Goal: Task Accomplishment & Management: Complete application form

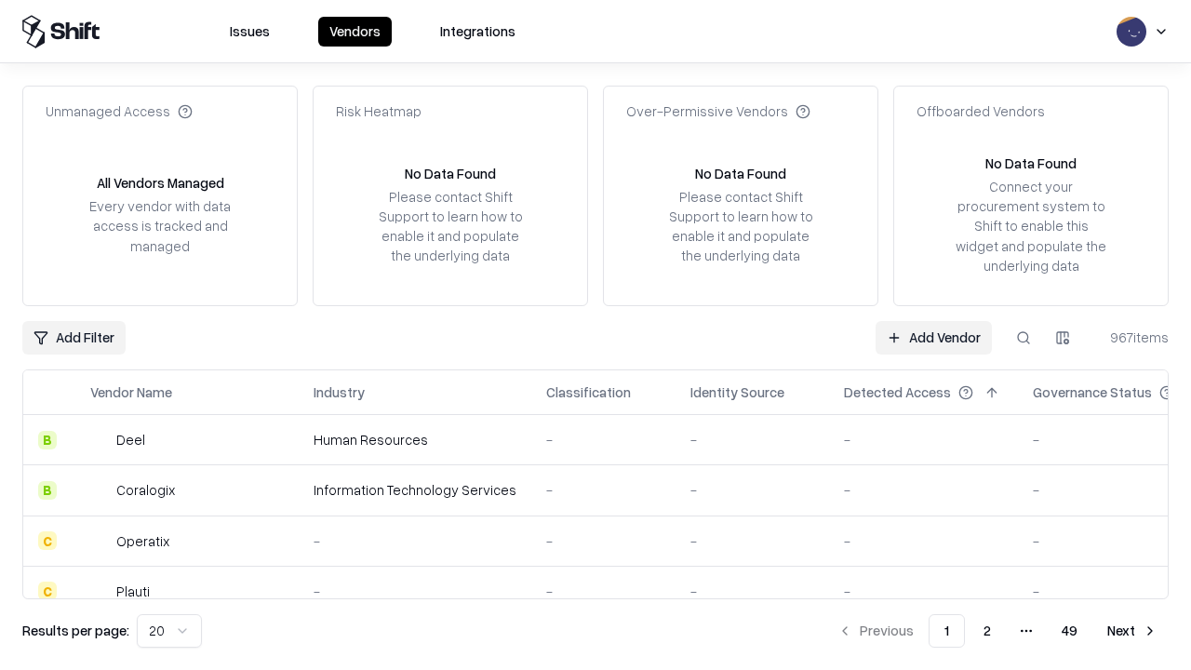
click at [933, 337] on link "Add Vendor" at bounding box center [934, 338] width 116 height 34
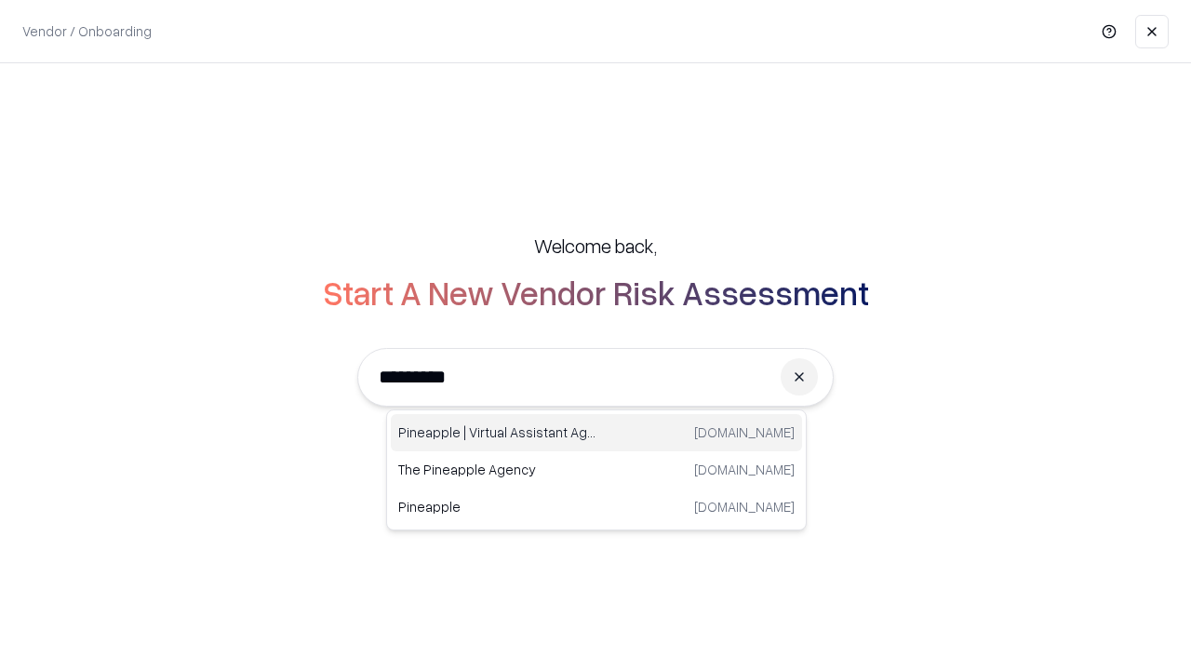
click at [597, 433] on div "Pineapple | Virtual Assistant Agency trypineapple.com" at bounding box center [596, 432] width 411 height 37
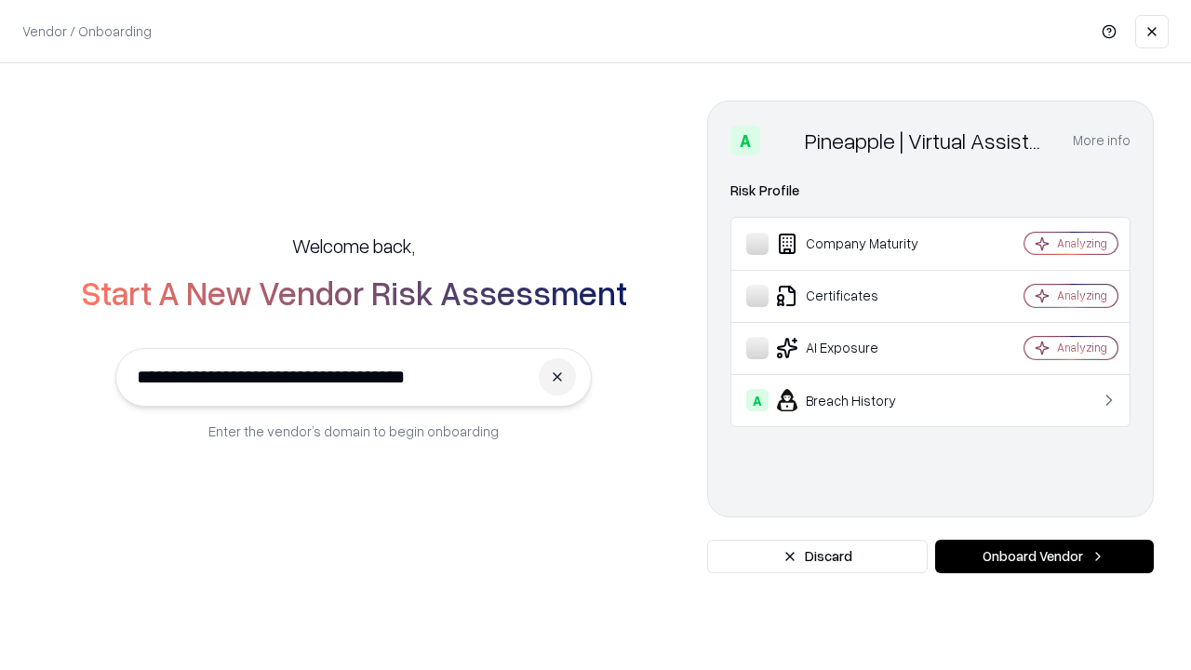
type input "**********"
click at [1044, 557] on button "Onboard Vendor" at bounding box center [1044, 557] width 219 height 34
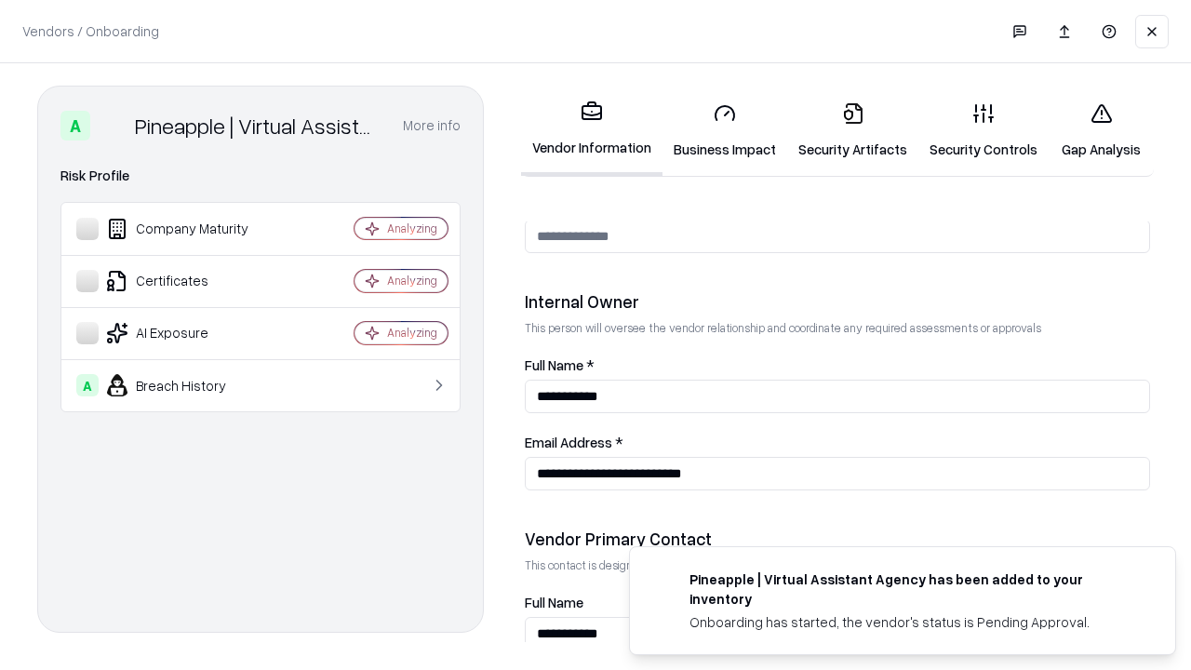
scroll to position [964, 0]
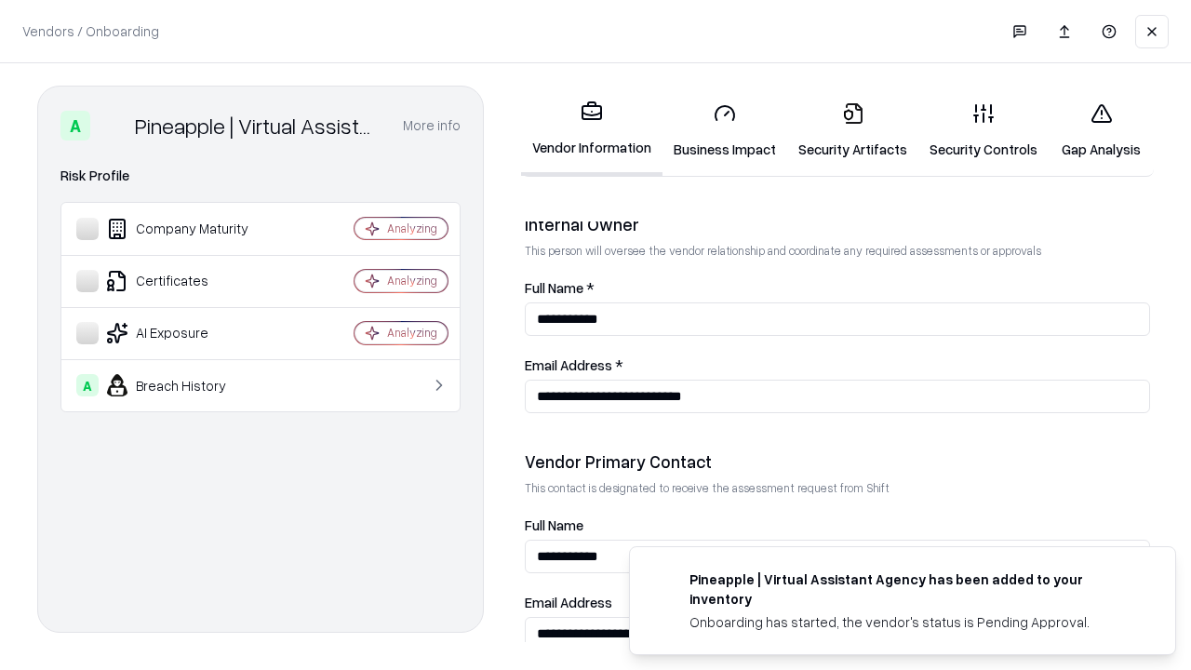
click at [852, 130] on link "Security Artifacts" at bounding box center [852, 130] width 131 height 87
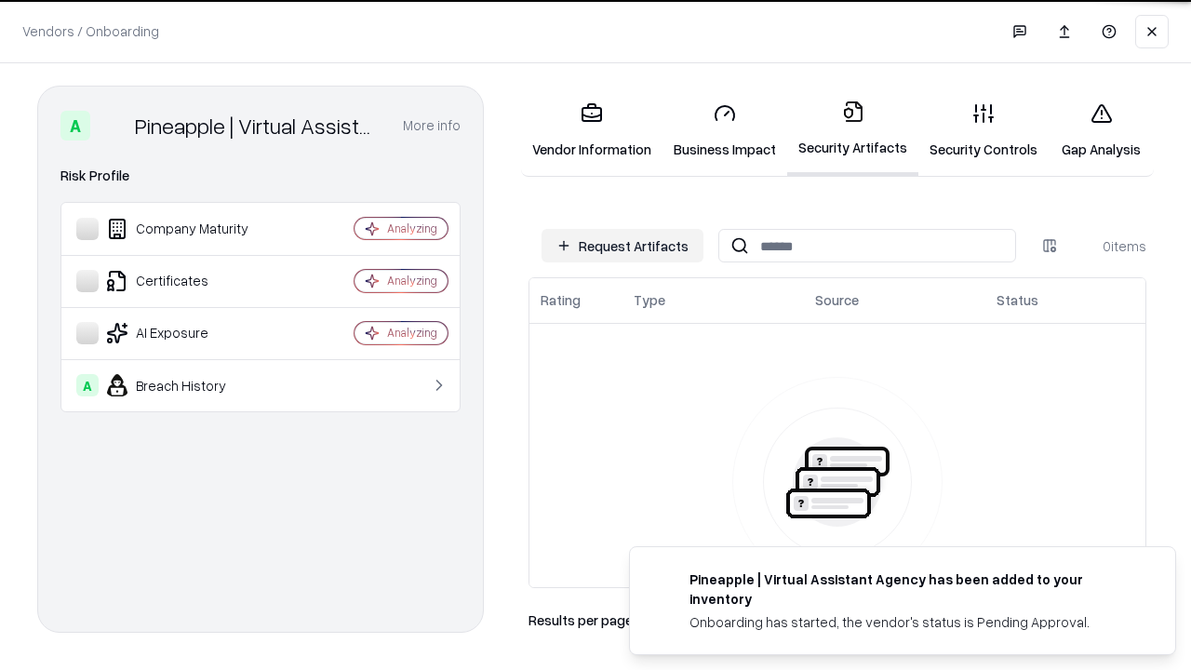
click at [623, 246] on button "Request Artifacts" at bounding box center [623, 246] width 162 height 34
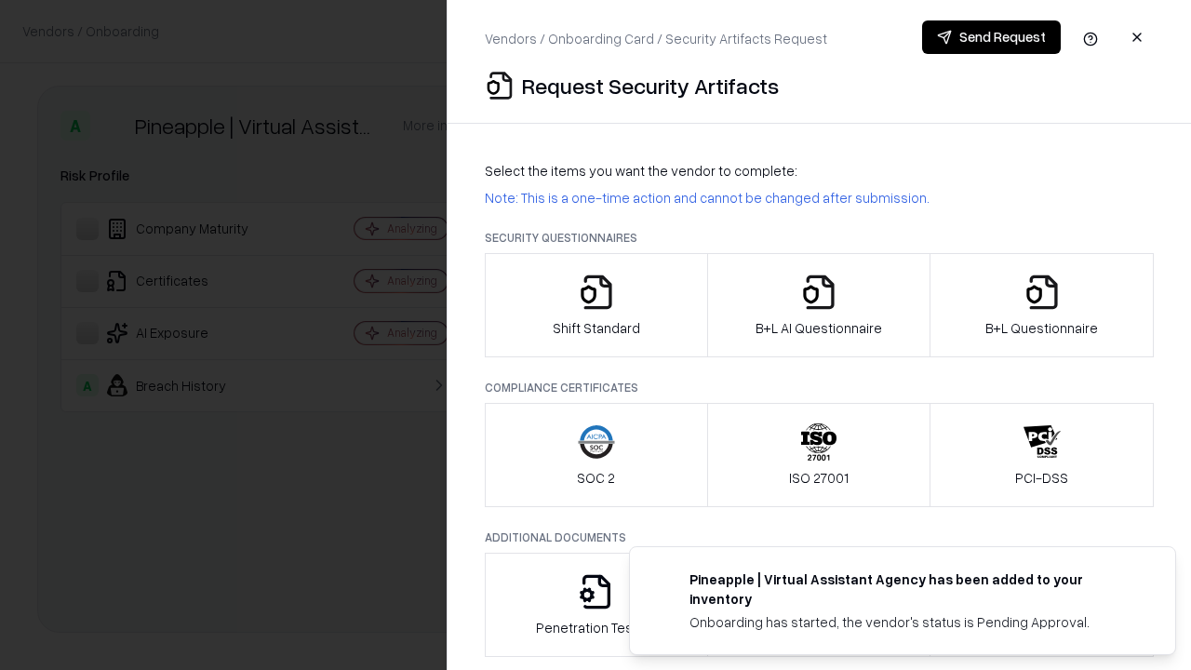
click at [1041, 305] on icon "button" at bounding box center [1042, 292] width 37 height 37
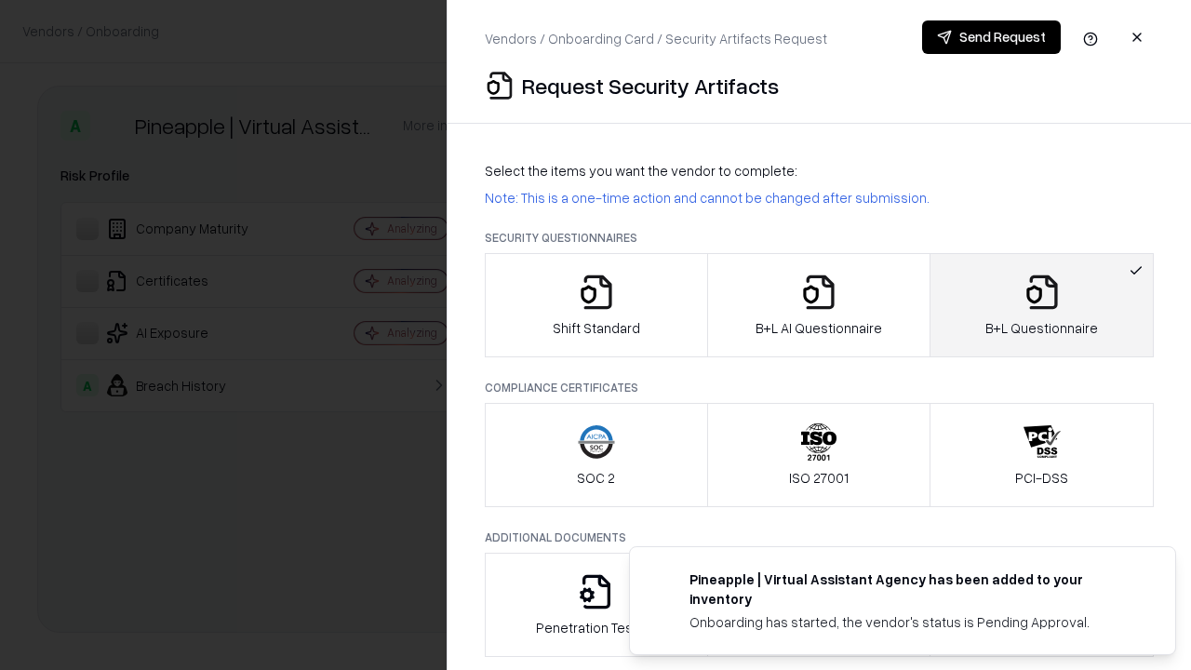
click at [818, 305] on icon "button" at bounding box center [818, 292] width 37 height 37
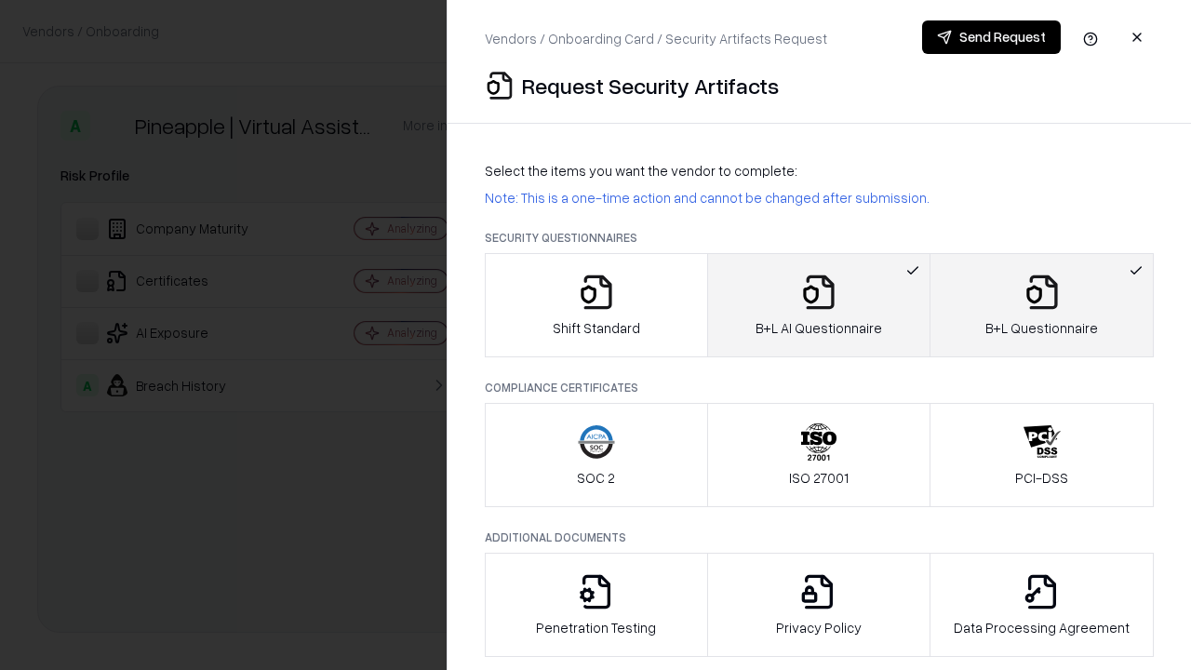
click at [991, 37] on button "Send Request" at bounding box center [991, 37] width 139 height 34
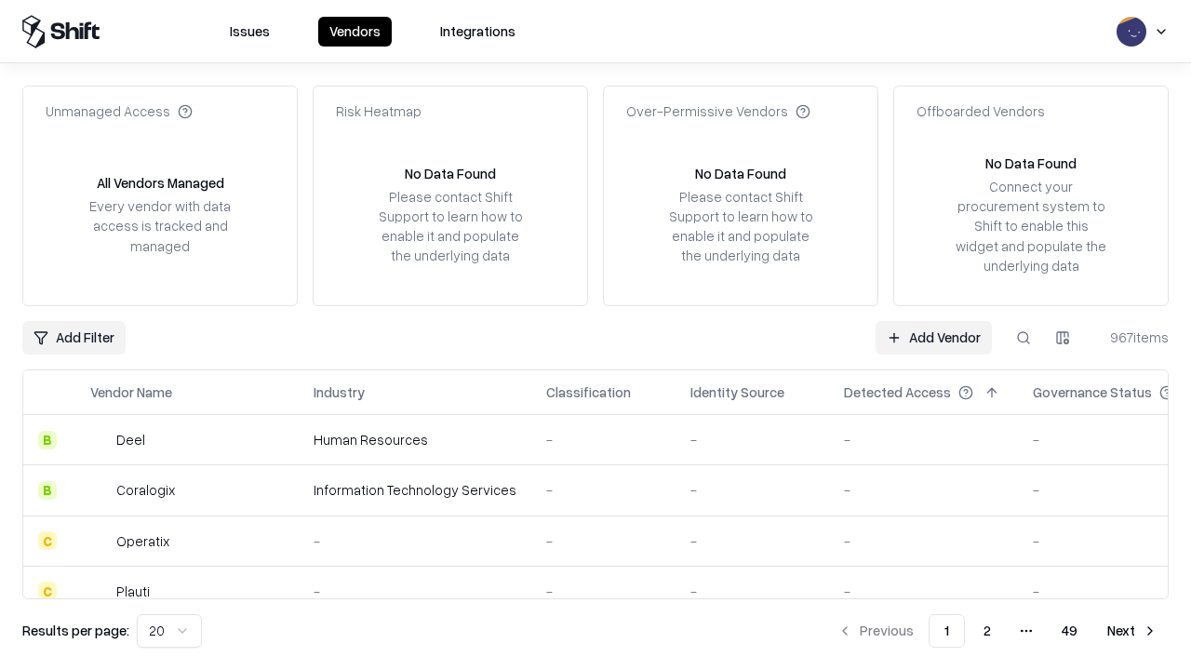
click at [1024, 337] on button at bounding box center [1024, 338] width 34 height 34
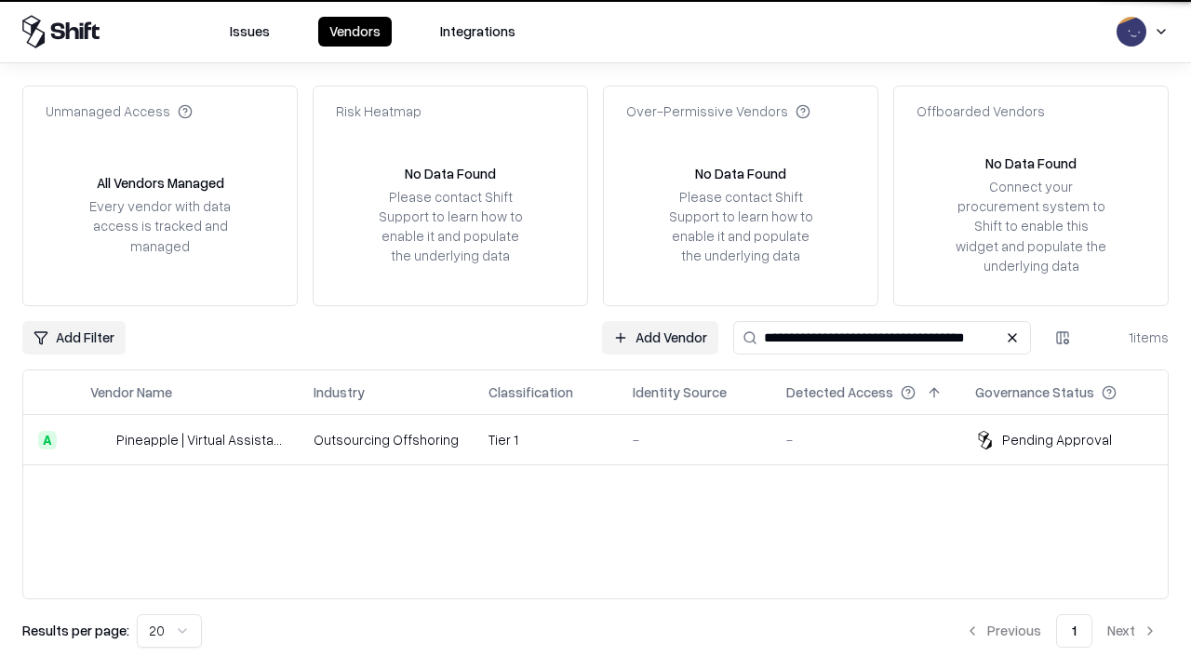
type input "**********"
click at [607, 439] on td "Tier 1" at bounding box center [546, 440] width 144 height 50
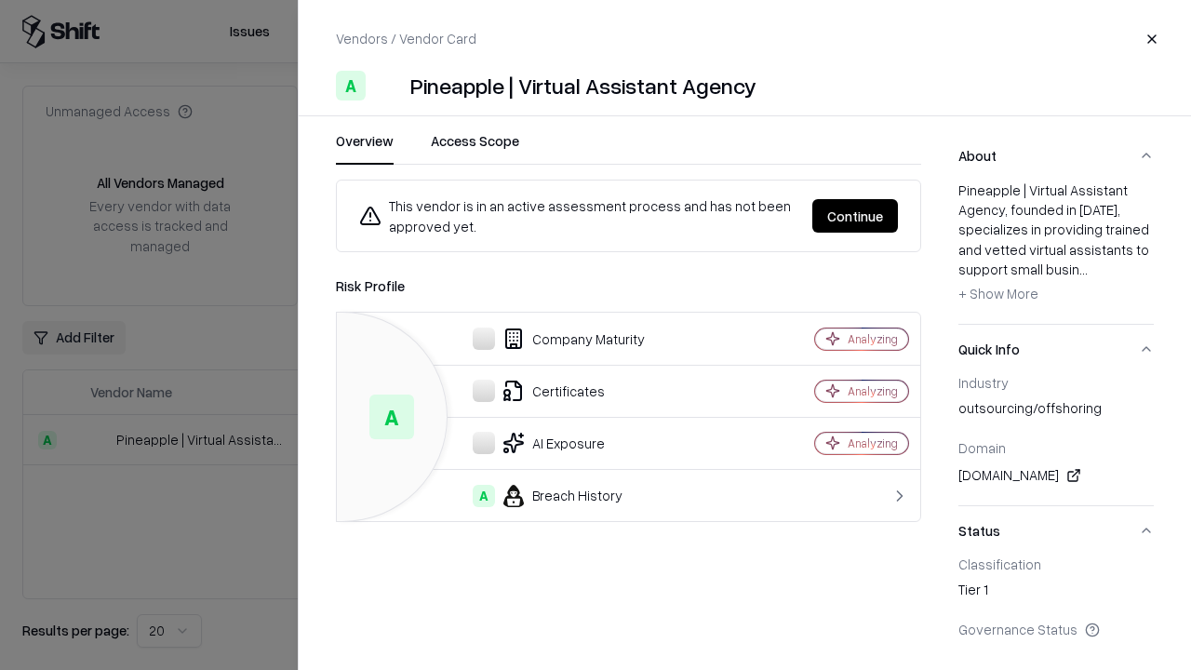
click at [855, 216] on button "Continue" at bounding box center [855, 216] width 86 height 34
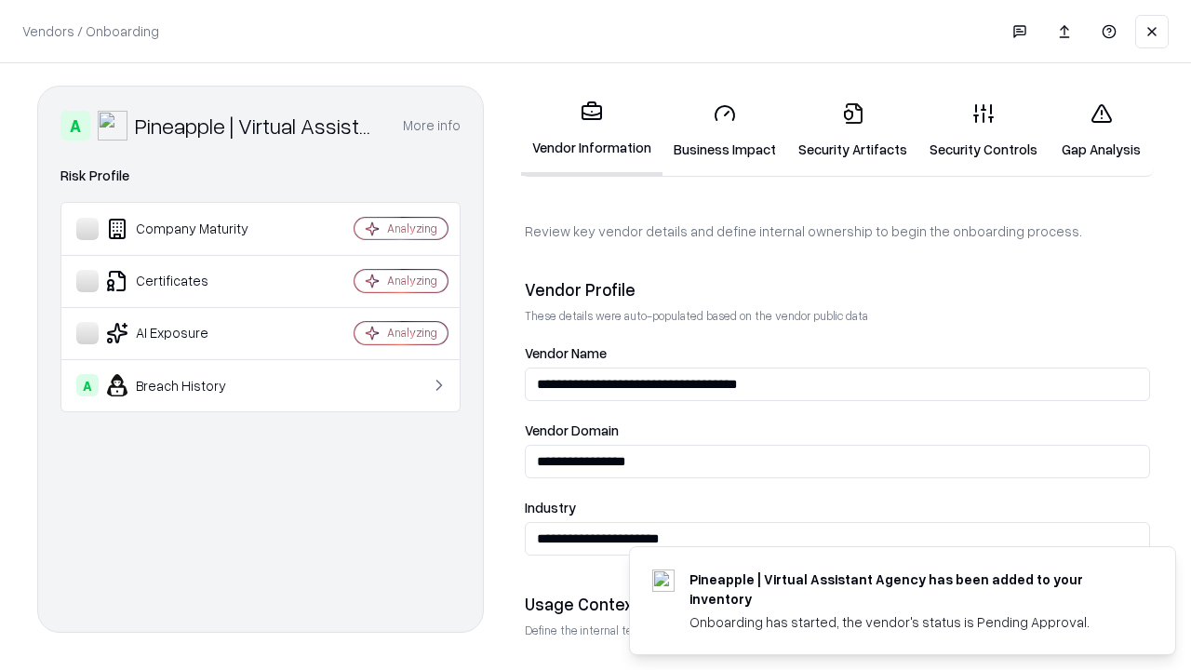
click at [852, 130] on link "Security Artifacts" at bounding box center [852, 130] width 131 height 87
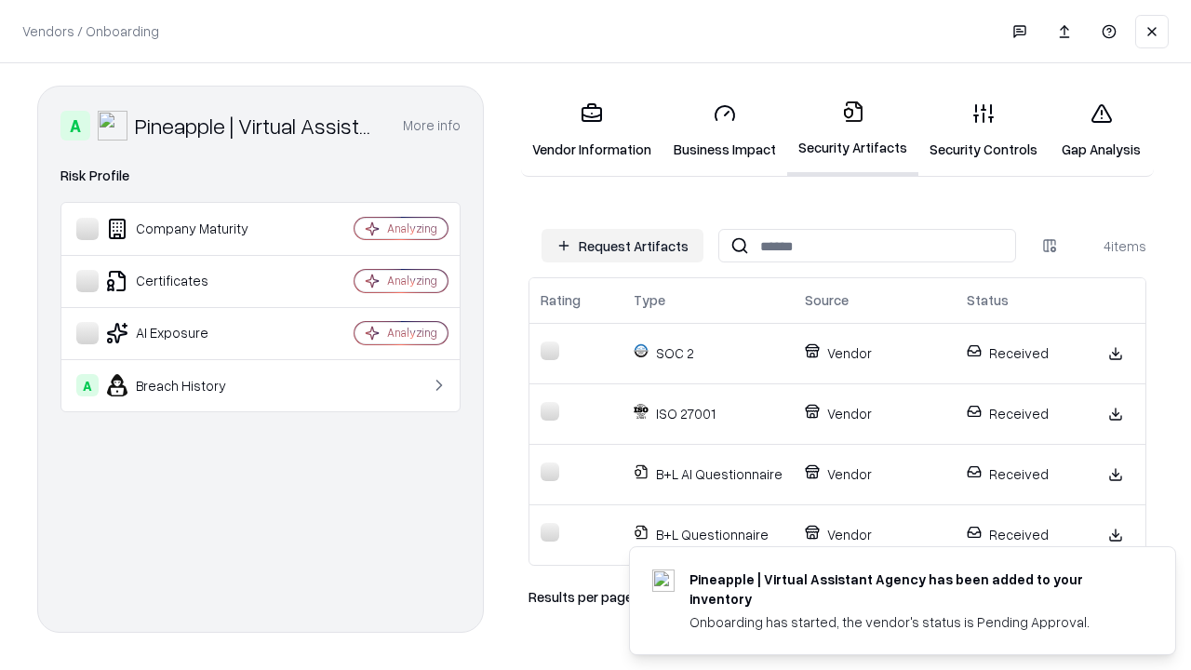
click at [1101, 130] on link "Gap Analysis" at bounding box center [1101, 130] width 105 height 87
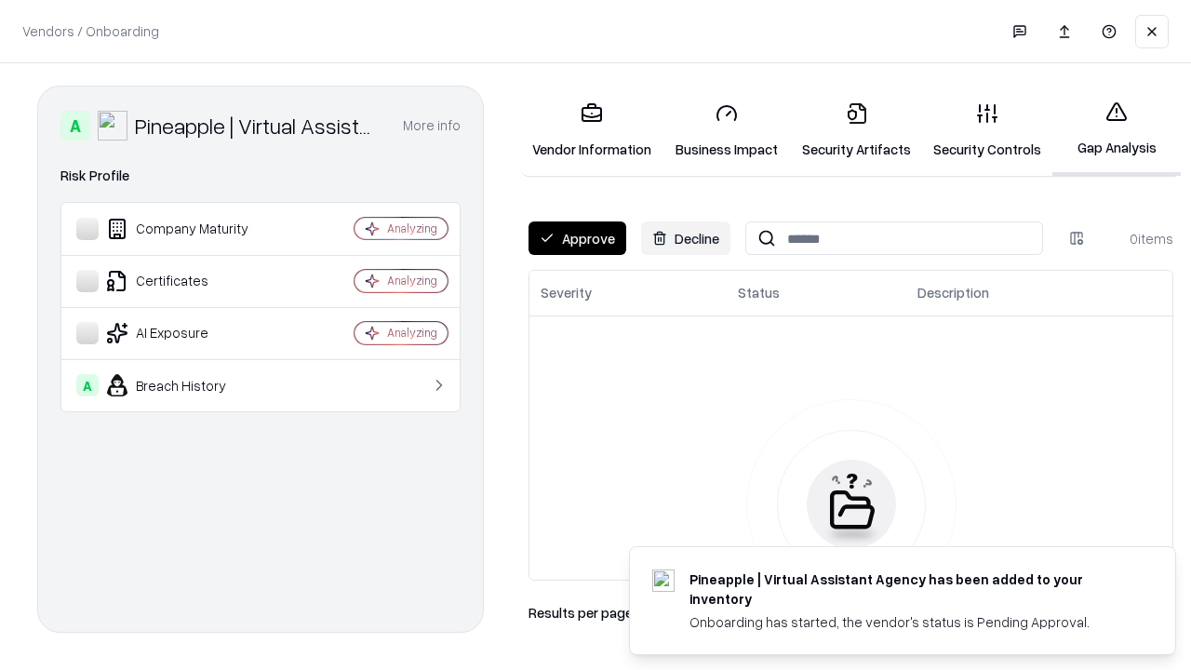
click at [577, 238] on button "Approve" at bounding box center [578, 238] width 98 height 34
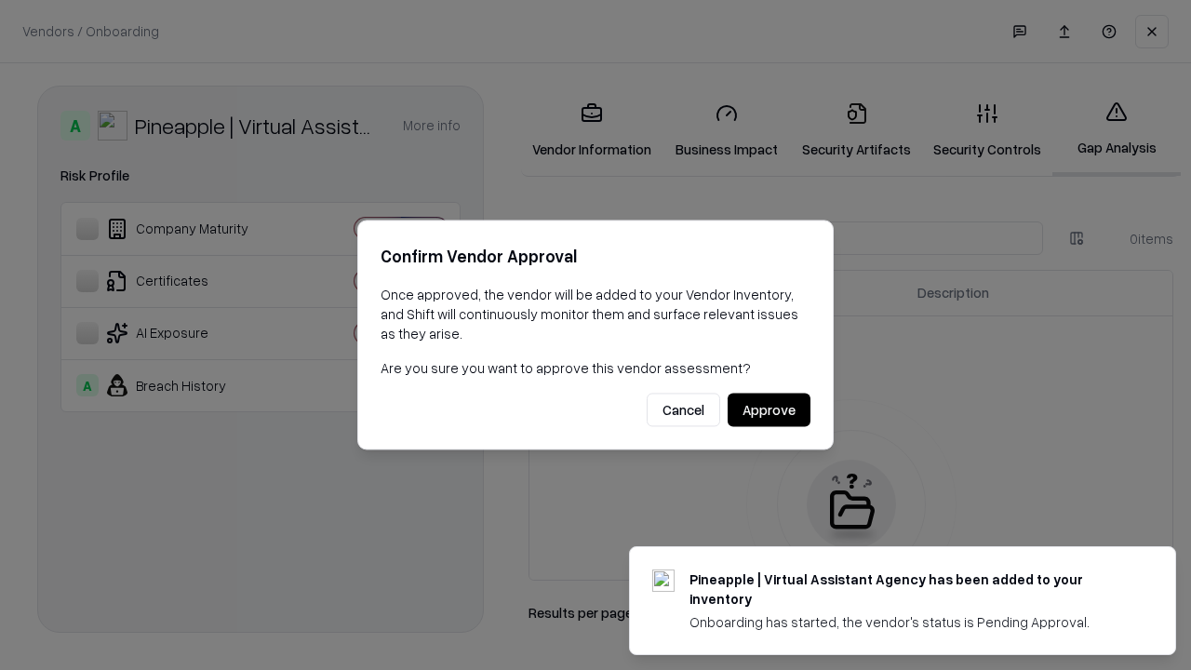
click at [769, 409] on button "Approve" at bounding box center [769, 411] width 83 height 34
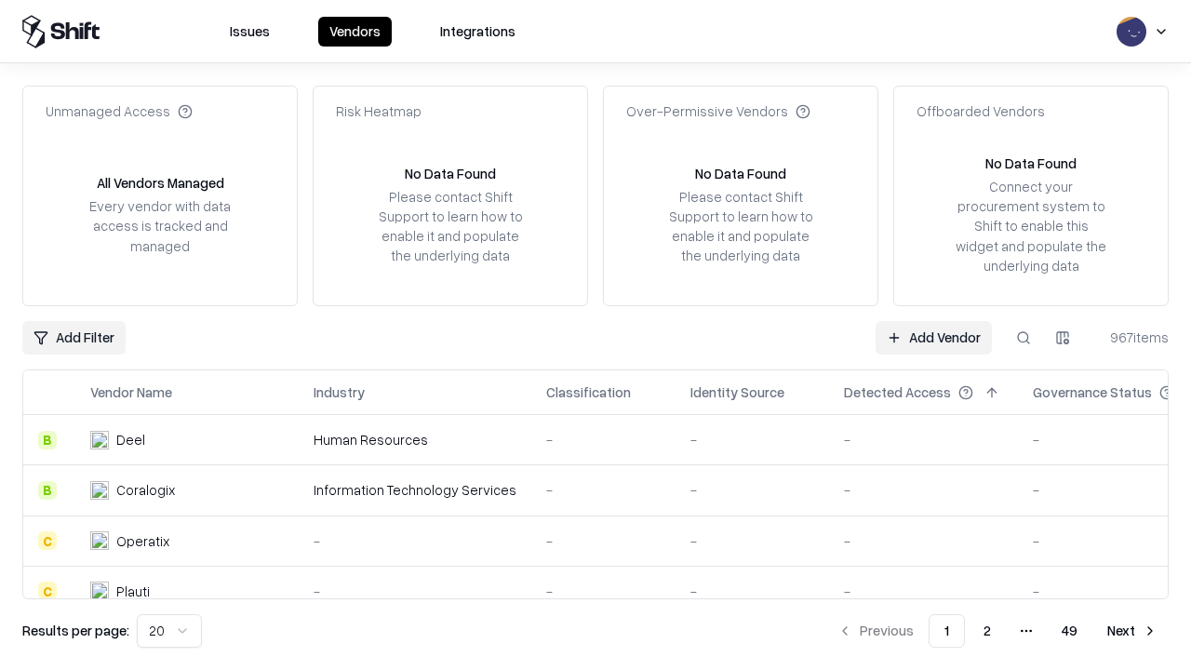
type input "**********"
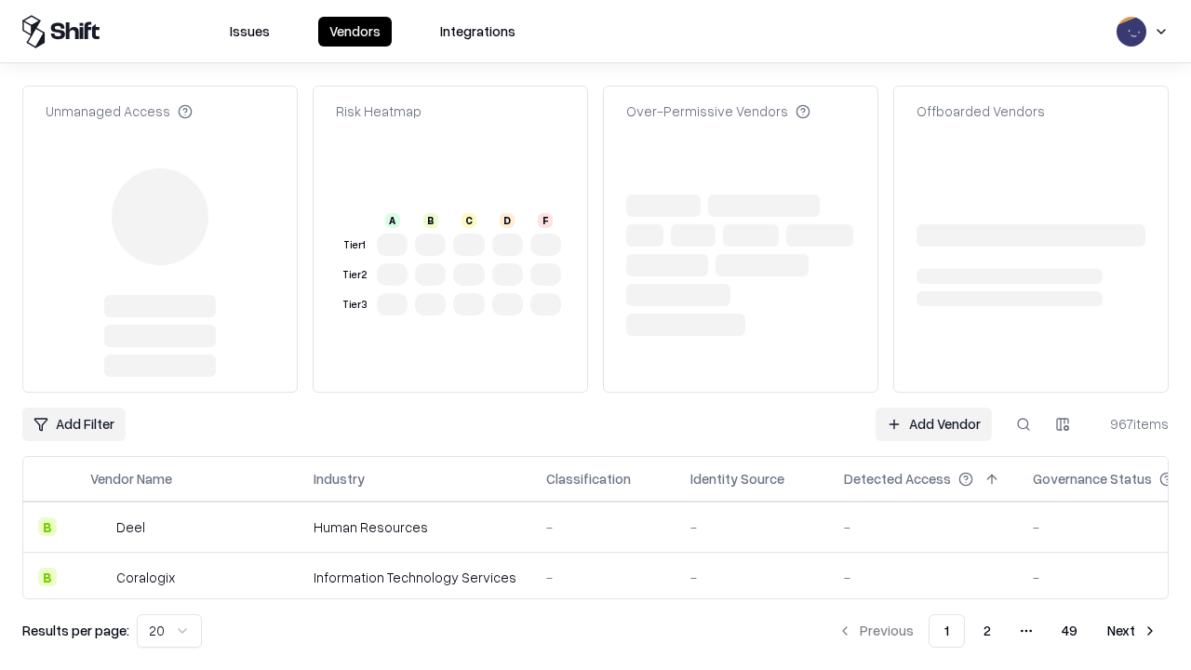
click at [933, 408] on link "Add Vendor" at bounding box center [934, 425] width 116 height 34
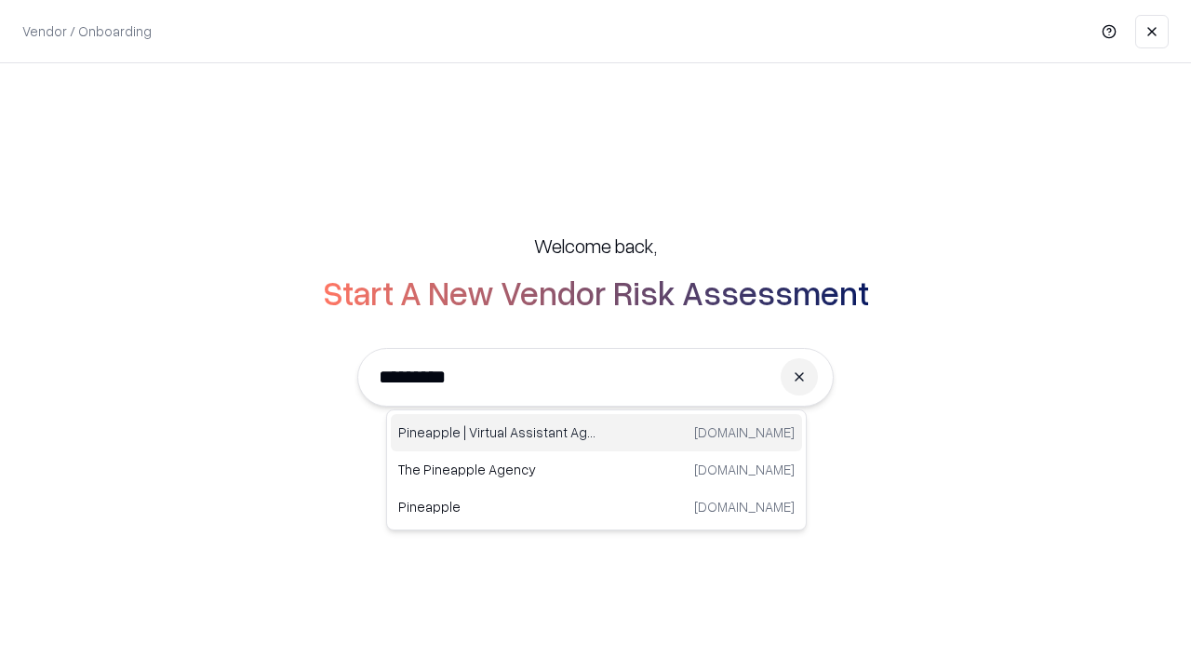
click at [597, 433] on div "Pineapple | Virtual Assistant Agency trypineapple.com" at bounding box center [596, 432] width 411 height 37
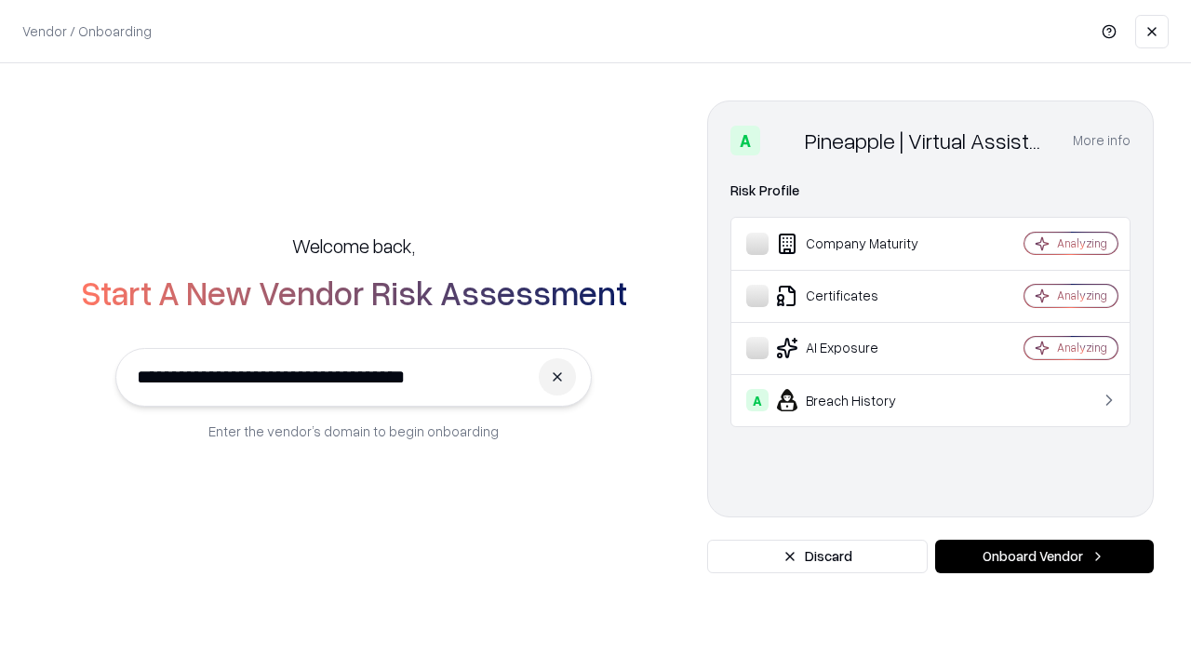
type input "**********"
click at [1044, 557] on button "Onboard Vendor" at bounding box center [1044, 557] width 219 height 34
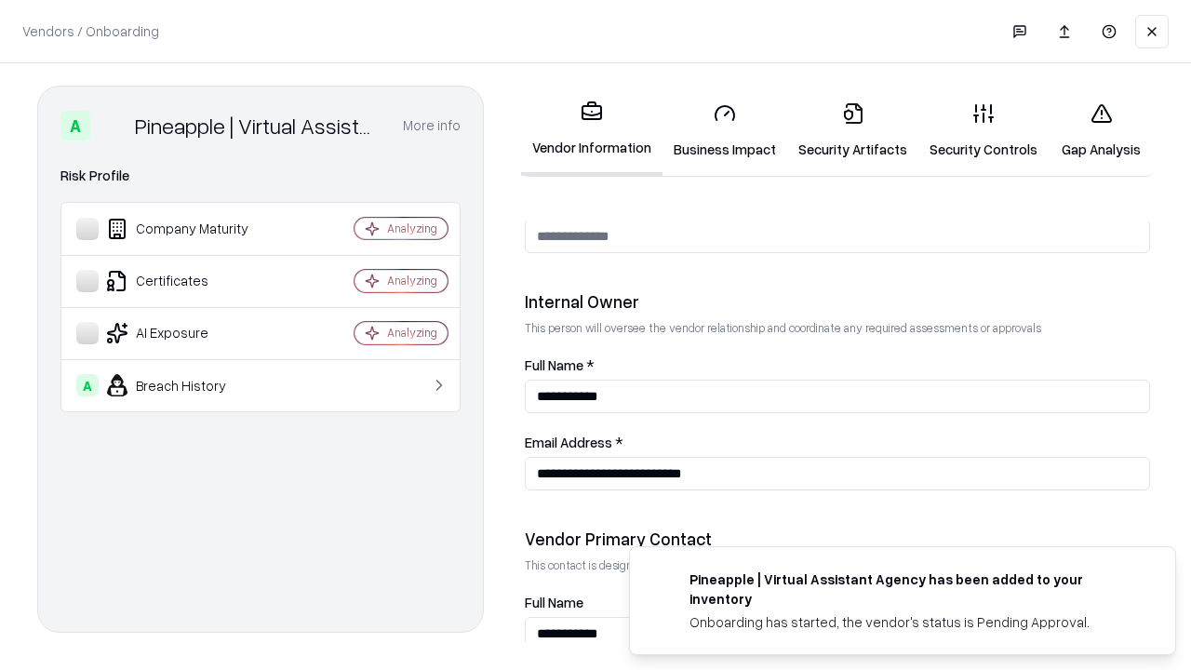
scroll to position [964, 0]
